Goal: Task Accomplishment & Management: Manage account settings

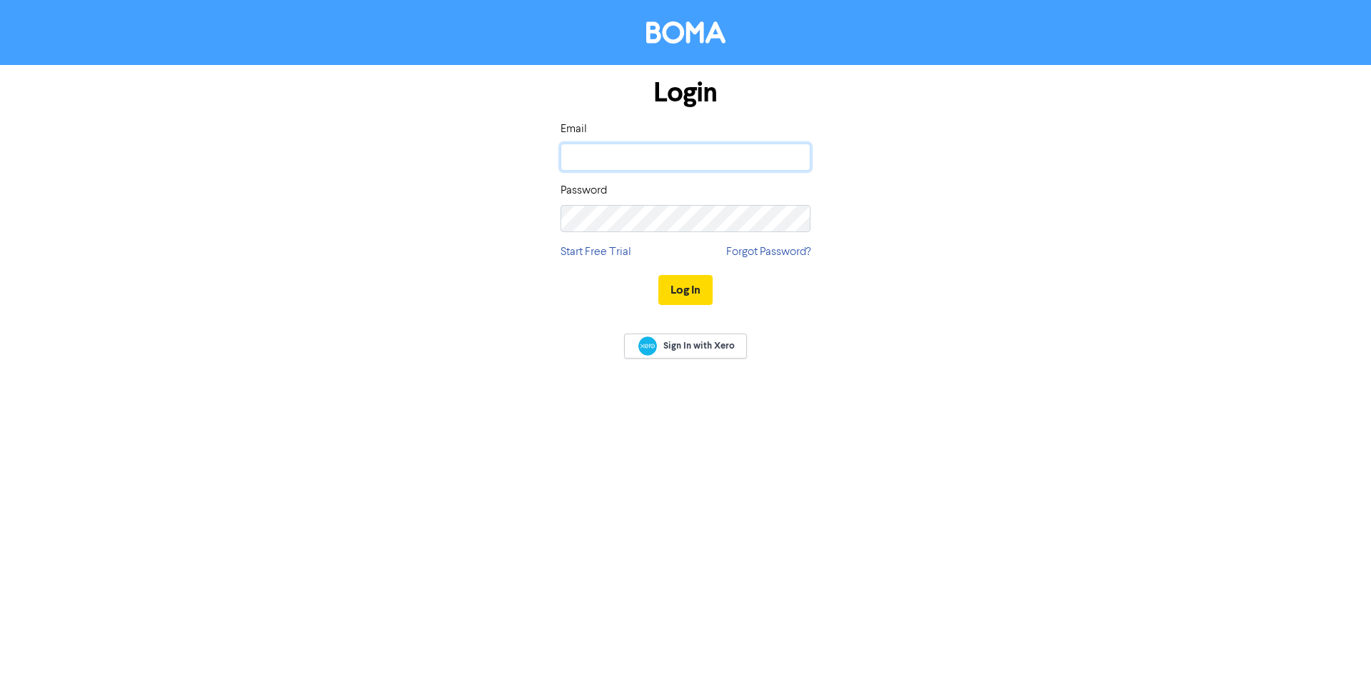
click at [605, 157] on input "email" at bounding box center [685, 156] width 250 height 27
type input "[EMAIL_ADDRESS][DOMAIN_NAME]"
click at [658, 275] on button "Log In" at bounding box center [685, 290] width 54 height 30
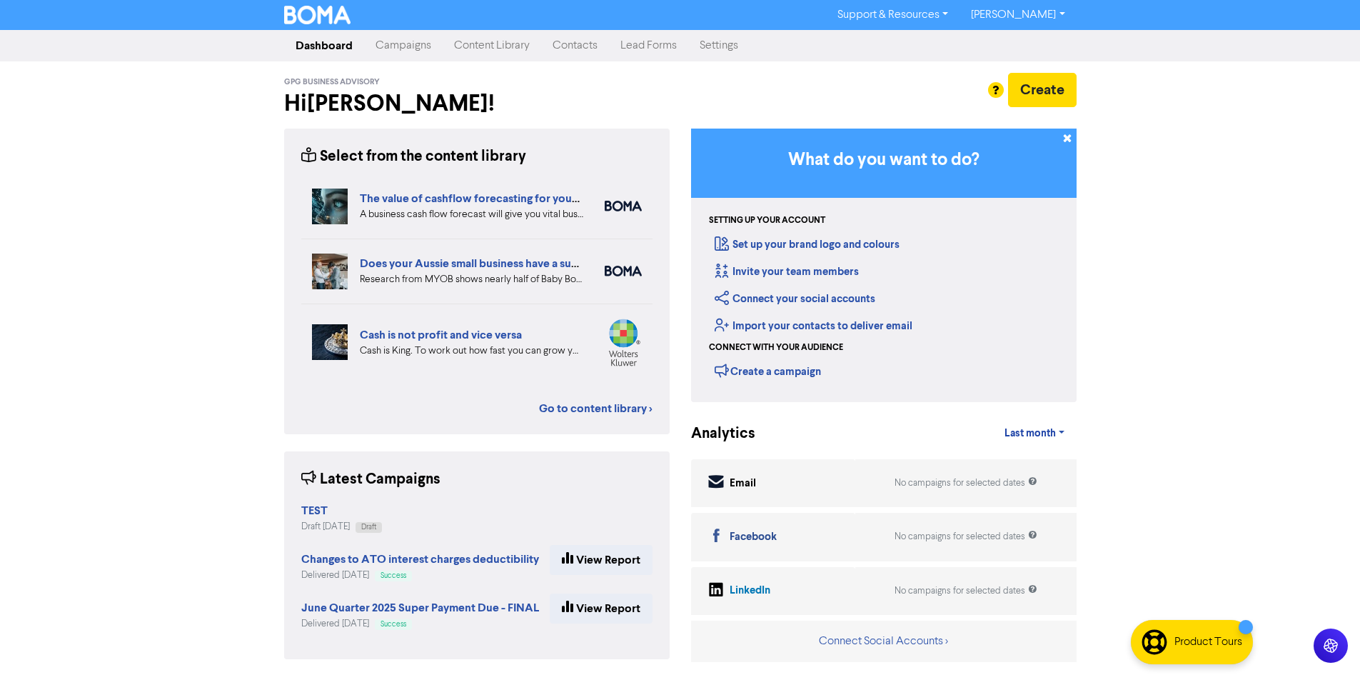
click at [559, 43] on link "Contacts" at bounding box center [575, 45] width 68 height 29
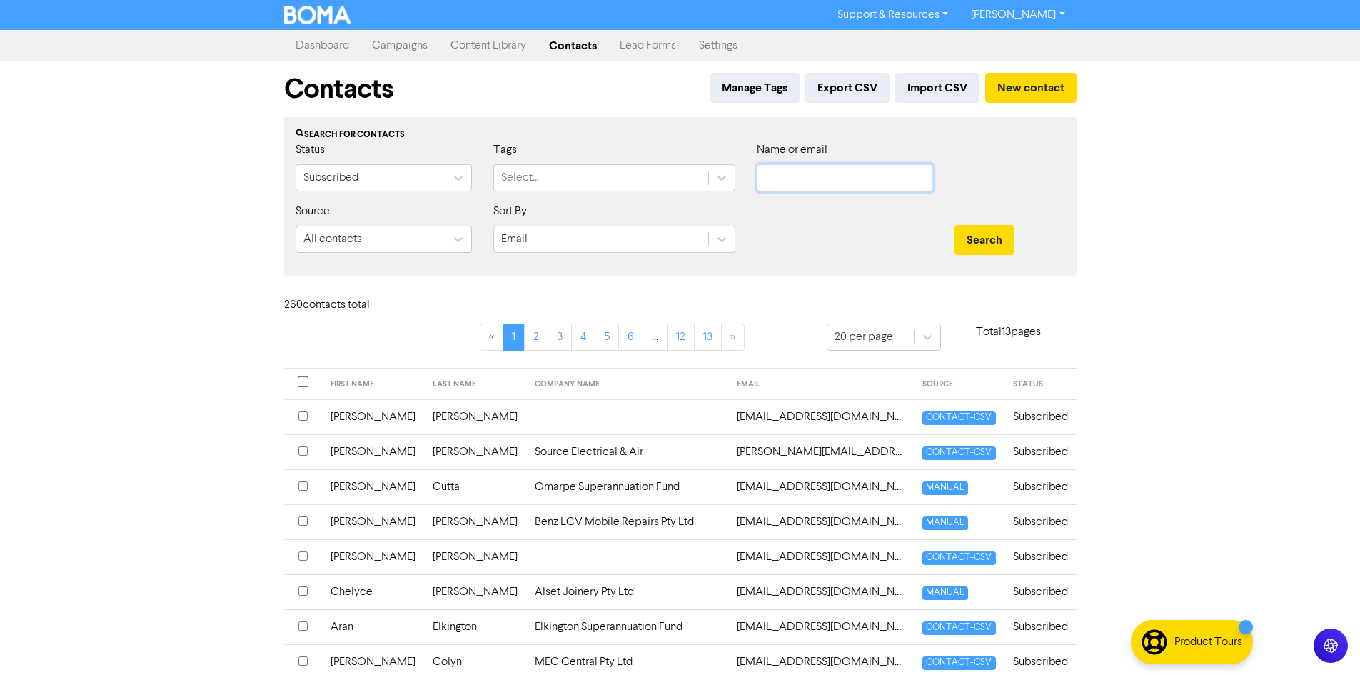
click at [819, 176] on input "text" at bounding box center [845, 177] width 176 height 27
type input "shan"
click at [954, 225] on button "Search" at bounding box center [984, 240] width 60 height 30
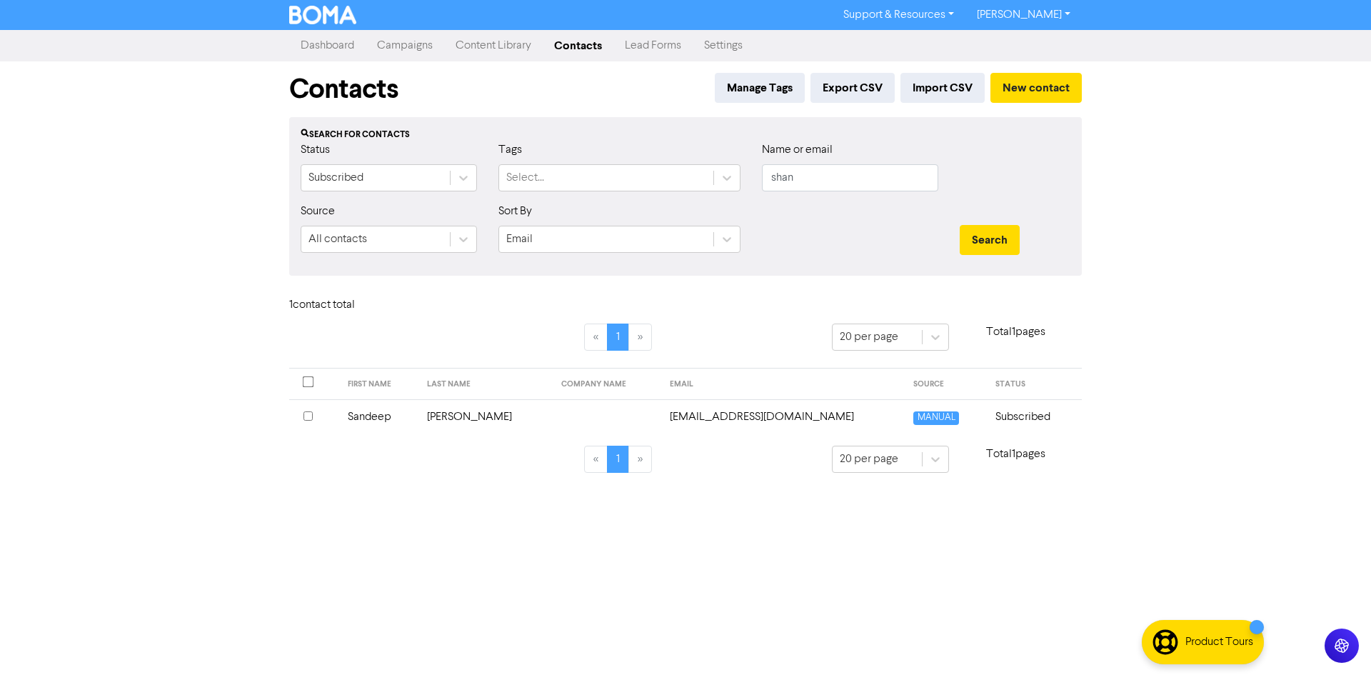
click at [309, 413] on input "checkbox" at bounding box center [307, 415] width 9 height 9
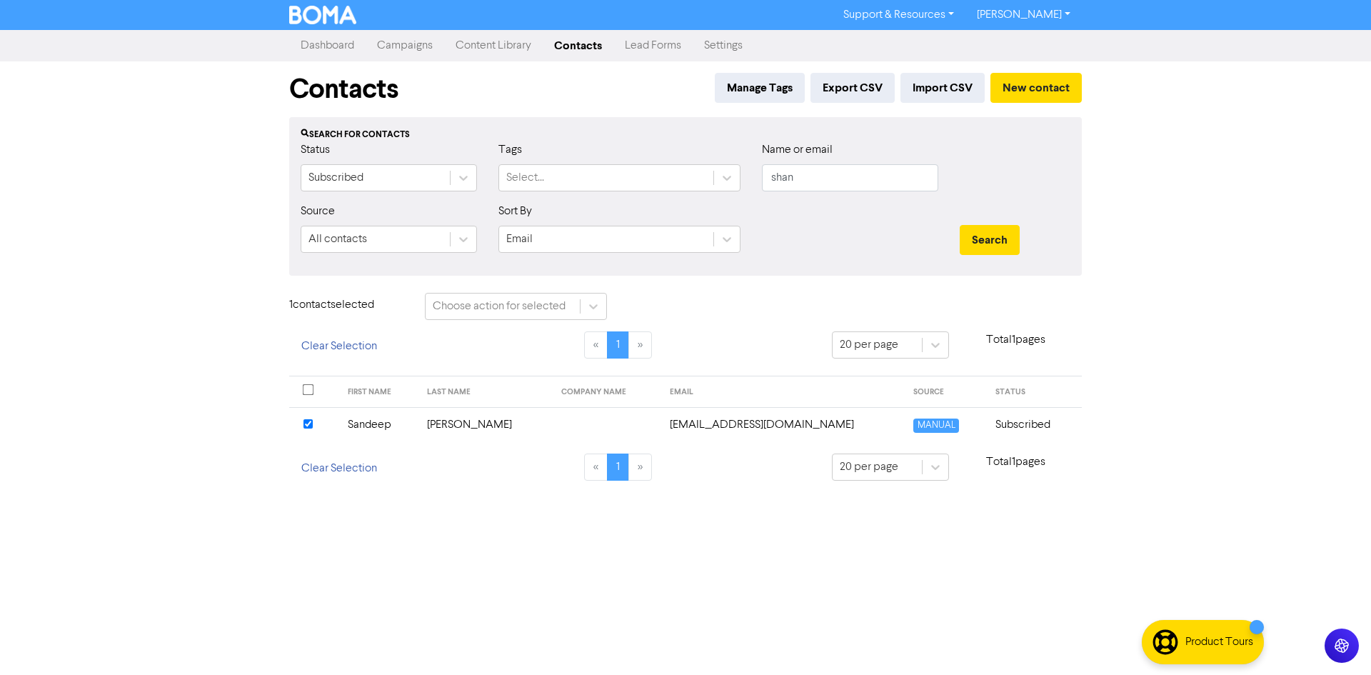
click at [395, 427] on td "Sandeep" at bounding box center [379, 424] width 80 height 35
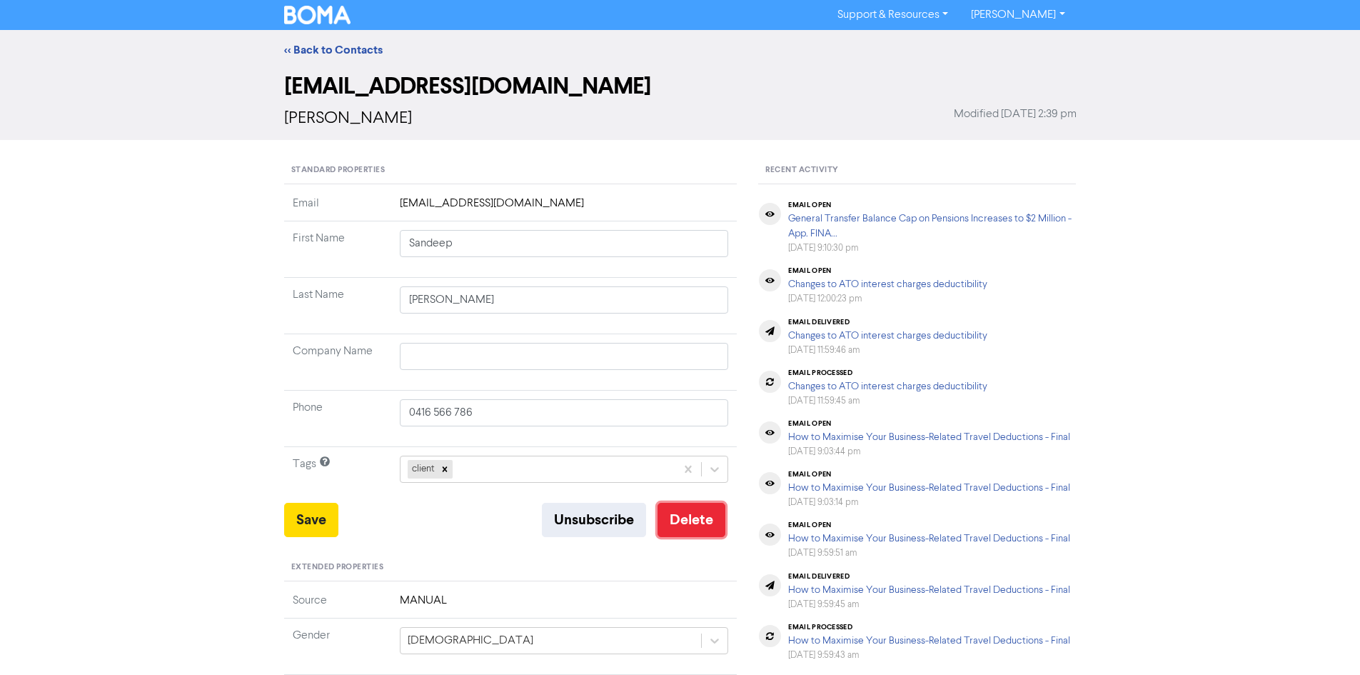
click at [705, 517] on button "Delete" at bounding box center [691, 520] width 68 height 34
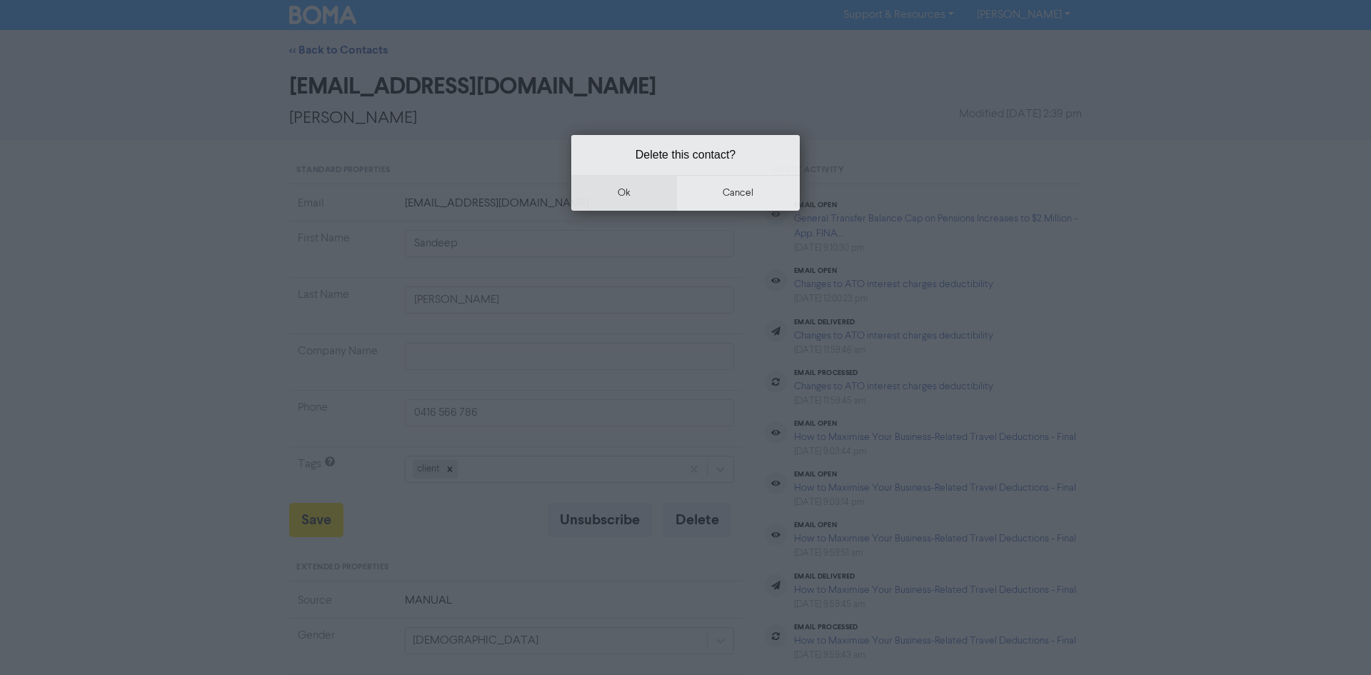
click at [622, 196] on button "ok" at bounding box center [624, 193] width 106 height 36
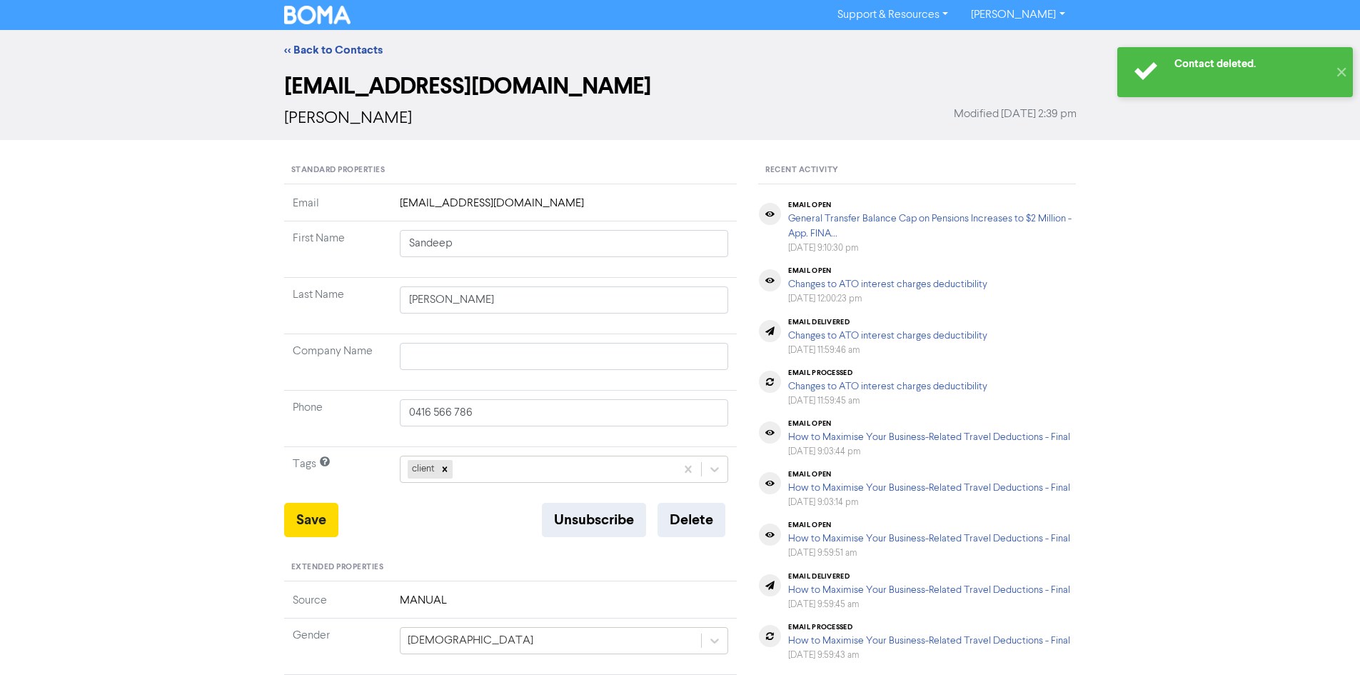
click at [1032, 8] on link "[PERSON_NAME]" at bounding box center [1017, 15] width 116 height 23
click at [1025, 41] on button "Log Out" at bounding box center [1016, 42] width 113 height 17
